Goal: Information Seeking & Learning: Learn about a topic

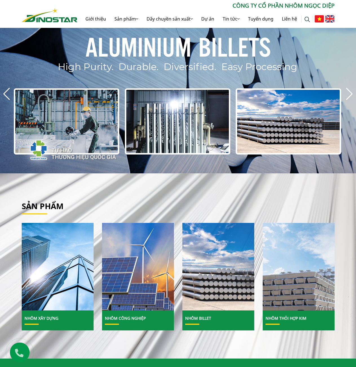
scroll to position [113, 0]
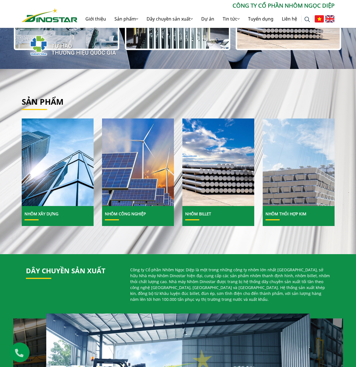
click at [286, 165] on img at bounding box center [298, 162] width 77 height 94
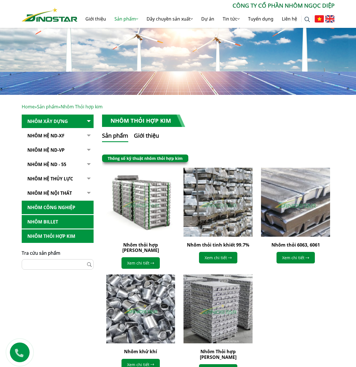
scroll to position [28, 0]
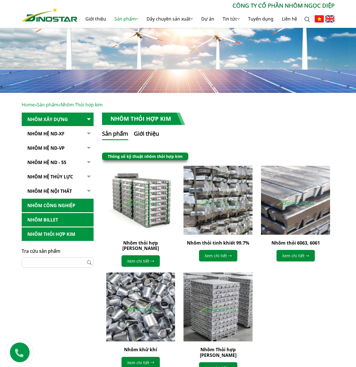
click at [231, 191] on img at bounding box center [218, 200] width 76 height 76
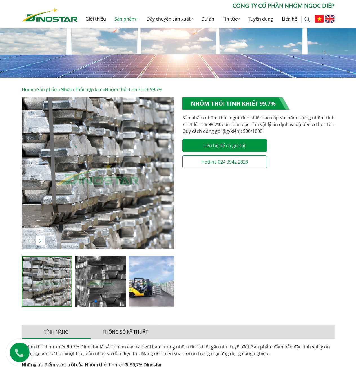
scroll to position [56, 0]
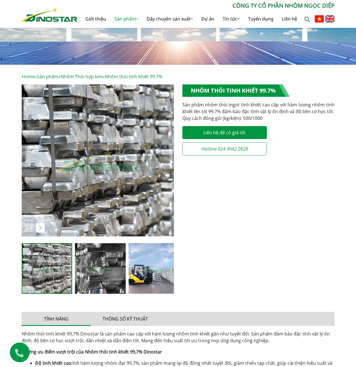
click at [95, 276] on img at bounding box center [100, 268] width 51 height 51
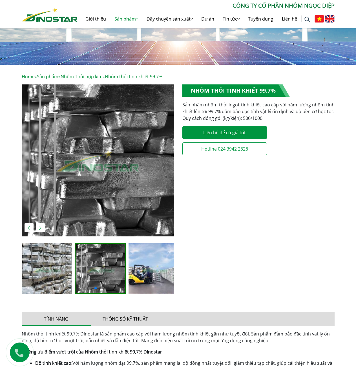
click at [59, 278] on img at bounding box center [47, 268] width 51 height 51
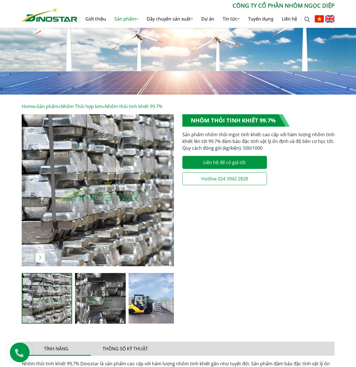
scroll to position [0, 0]
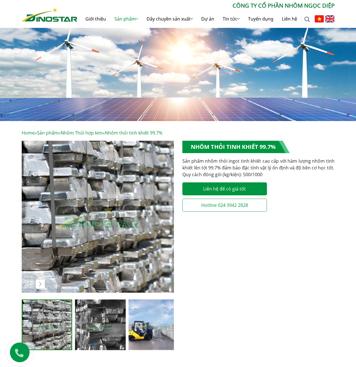
click at [63, 271] on img "1 / 4" at bounding box center [98, 217] width 152 height 152
click at [162, 334] on img at bounding box center [153, 325] width 51 height 51
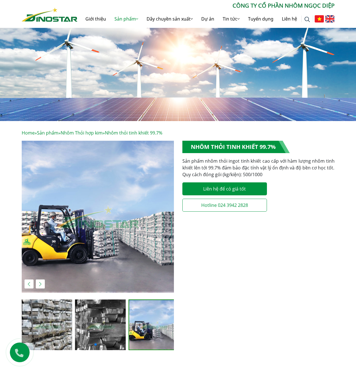
click at [175, 242] on div at bounding box center [97, 249] width 160 height 216
click at [166, 242] on img "3 / 4" at bounding box center [98, 217] width 152 height 152
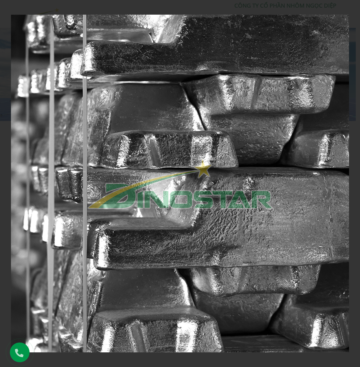
drag, startPoint x: 280, startPoint y: 125, endPoint x: 221, endPoint y: 222, distance: 113.8
click at [221, 222] on img at bounding box center [180, 184] width 338 height 338
drag, startPoint x: 353, startPoint y: 135, endPoint x: 347, endPoint y: 144, distance: 9.9
click at [352, 139] on div at bounding box center [180, 183] width 360 height 367
click at [353, 6] on icon at bounding box center [353, 6] width 7 height 7
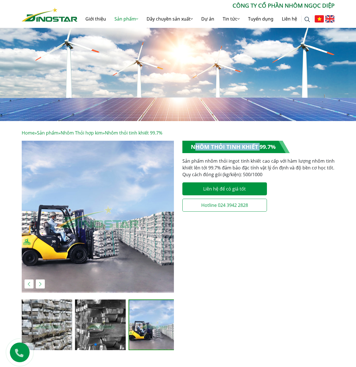
drag, startPoint x: 207, startPoint y: 150, endPoint x: 258, endPoint y: 150, distance: 51.0
click at [258, 150] on h1 "Nhôm thỏi tinh khiết 99.7%" at bounding box center [235, 147] width 107 height 12
copy h1 "Nhôm thỏi tinh khiết"
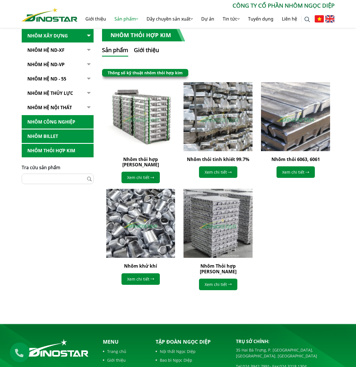
scroll to position [113, 0]
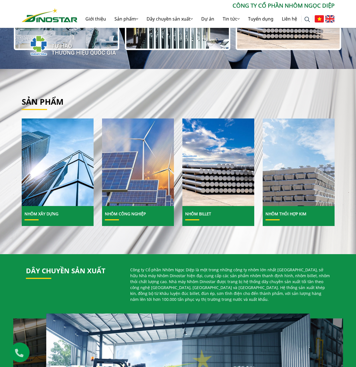
click at [147, 167] on img at bounding box center [137, 162] width 77 height 94
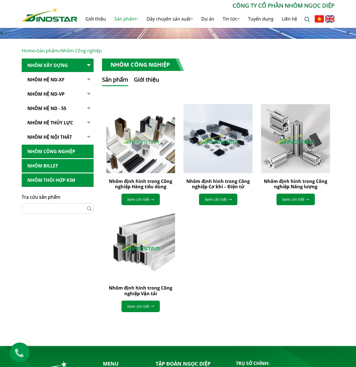
scroll to position [84, 0]
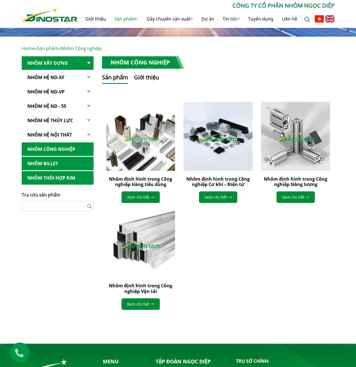
click at [124, 59] on h1 "Nhôm Công nghiệp" at bounding box center [143, 62] width 82 height 12
copy div "Nhôm Công nghiệp"
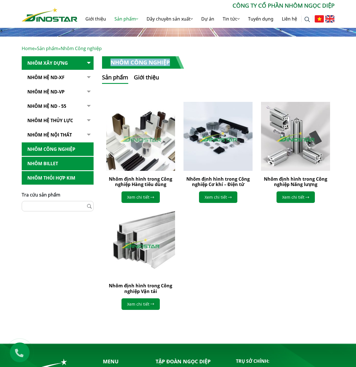
click at [143, 159] on img at bounding box center [140, 137] width 76 height 76
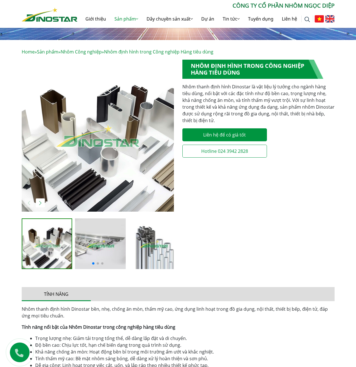
scroll to position [84, 0]
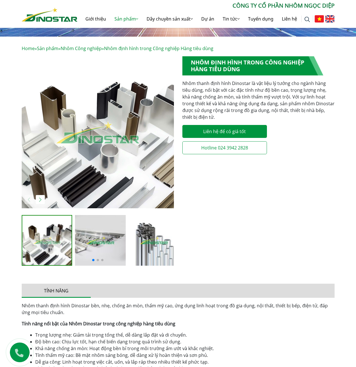
click at [240, 226] on div "**********" at bounding box center [258, 164] width 160 height 216
click at [280, 212] on div "**********" at bounding box center [258, 164] width 160 height 216
click at [82, 186] on img "1 / 5" at bounding box center [98, 132] width 152 height 152
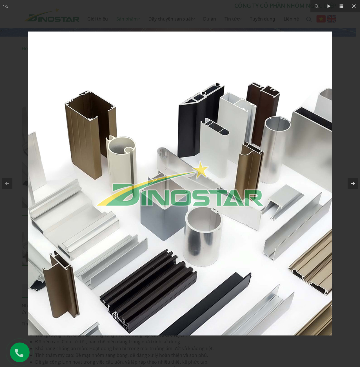
click at [337, 227] on div at bounding box center [180, 183] width 360 height 367
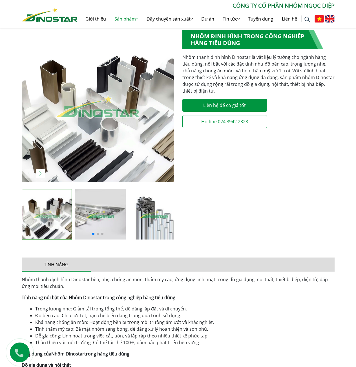
scroll to position [113, 0]
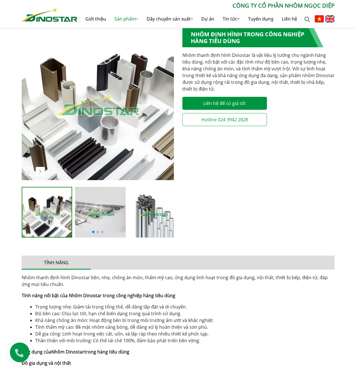
click at [152, 231] on div at bounding box center [98, 231] width 152 height 7
click at [151, 229] on div at bounding box center [98, 231] width 152 height 7
click at [107, 219] on img "2 / 5" at bounding box center [100, 212] width 51 height 51
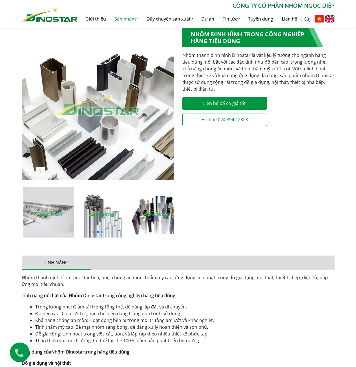
click at [88, 217] on img "3 / 5" at bounding box center [102, 212] width 51 height 51
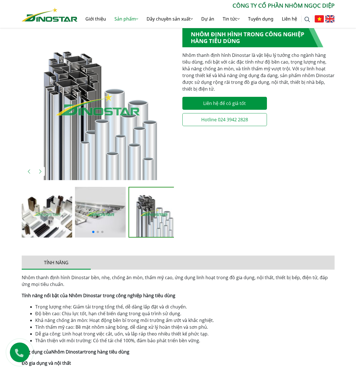
click at [123, 144] on img "3 / 5" at bounding box center [98, 104] width 152 height 152
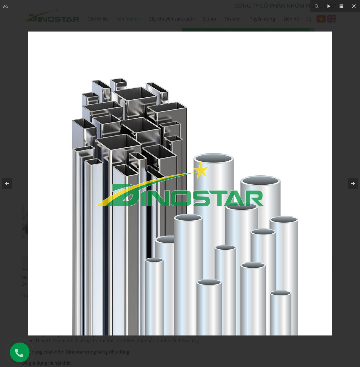
click at [343, 157] on div at bounding box center [180, 183] width 360 height 367
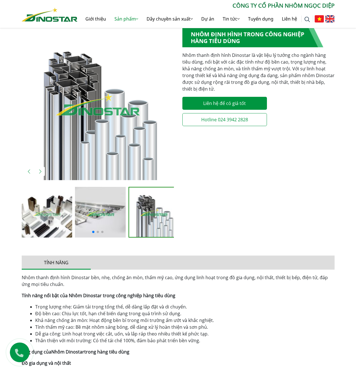
click at [42, 213] on img "1 / 5" at bounding box center [47, 212] width 51 height 51
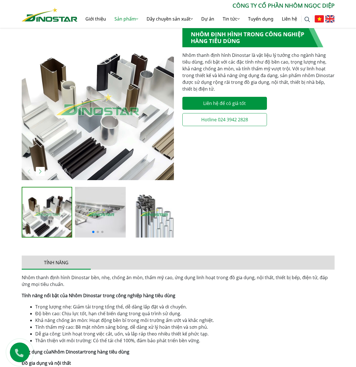
click at [115, 206] on img "2 / 5" at bounding box center [100, 212] width 51 height 51
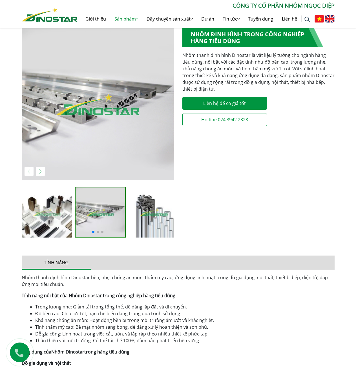
click at [103, 132] on img "2 / 5" at bounding box center [98, 104] width 152 height 152
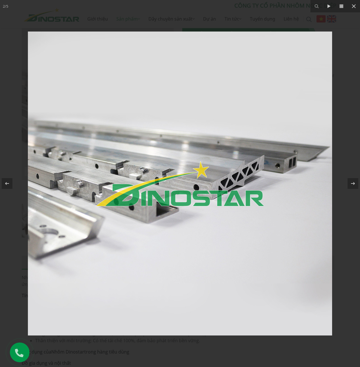
click at [243, 201] on img at bounding box center [180, 184] width 304 height 304
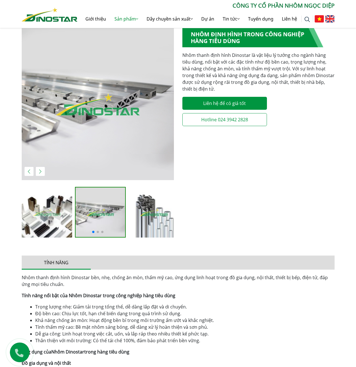
click at [140, 213] on img "3 / 5" at bounding box center [153, 212] width 51 height 51
click at [146, 198] on img "3 / 5" at bounding box center [153, 212] width 51 height 51
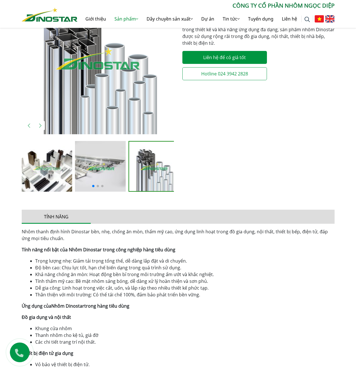
scroll to position [141, 0]
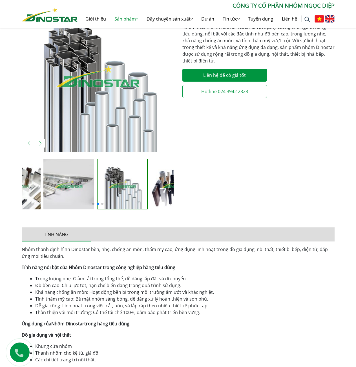
click at [97, 180] on img "3 / 5" at bounding box center [122, 184] width 50 height 50
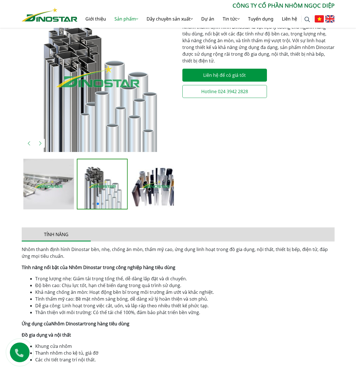
click at [153, 175] on img "4 / 5" at bounding box center [155, 184] width 51 height 51
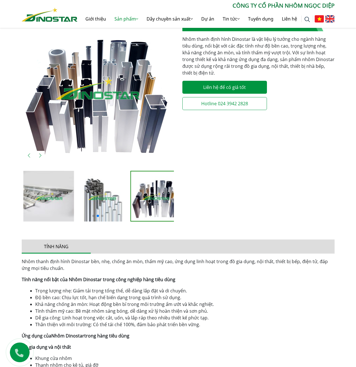
scroll to position [84, 0]
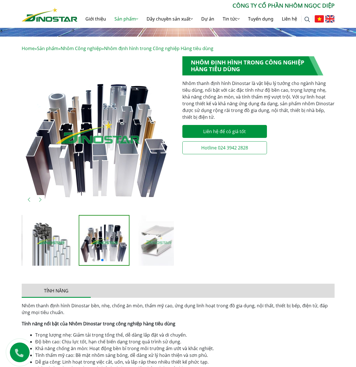
click at [166, 225] on img "5 / 5" at bounding box center [157, 240] width 51 height 51
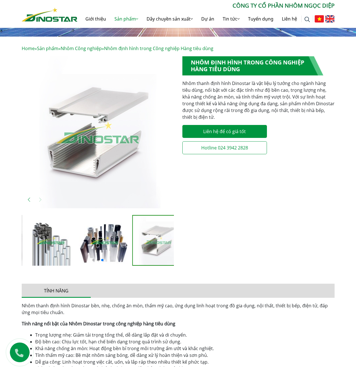
click at [104, 172] on img "5 / 5" at bounding box center [98, 132] width 152 height 152
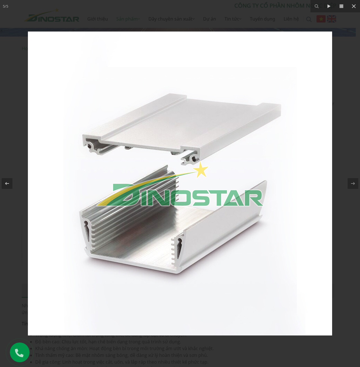
click at [172, 167] on img at bounding box center [180, 184] width 304 height 304
click at [167, 30] on div at bounding box center [180, 183] width 360 height 367
